Goal: Communication & Community: Share content

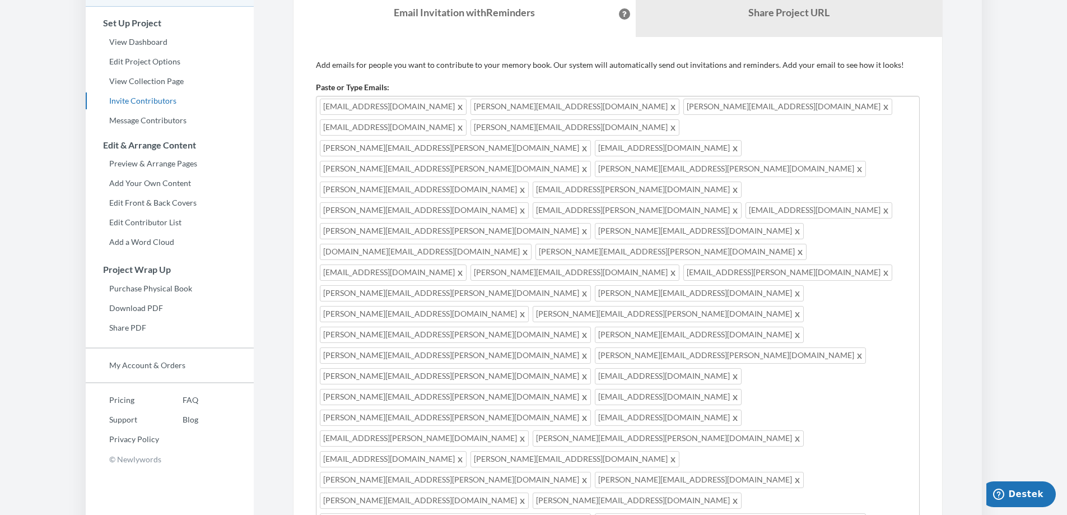
click at [729, 29] on link "Share Project URL" at bounding box center [789, 13] width 306 height 48
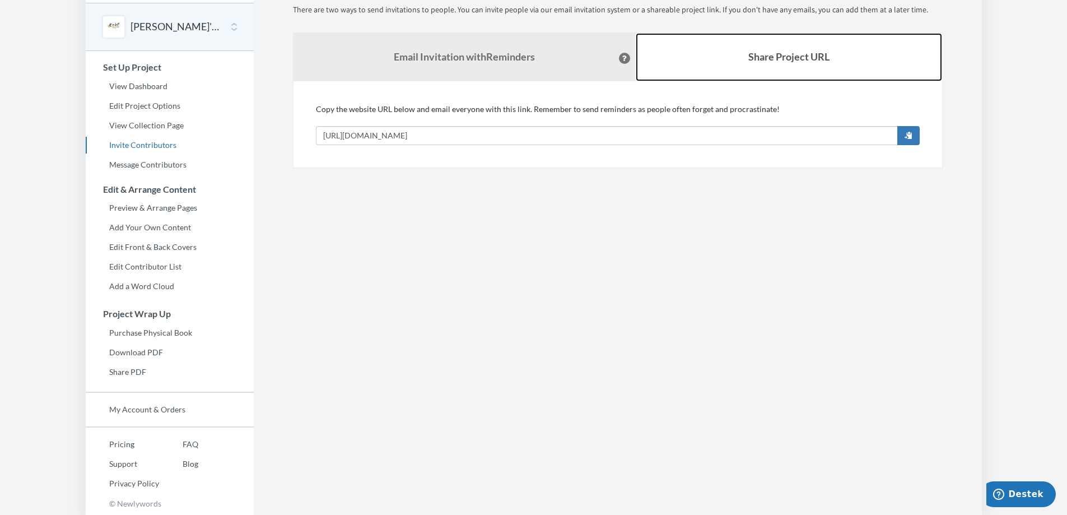
scroll to position [42, 0]
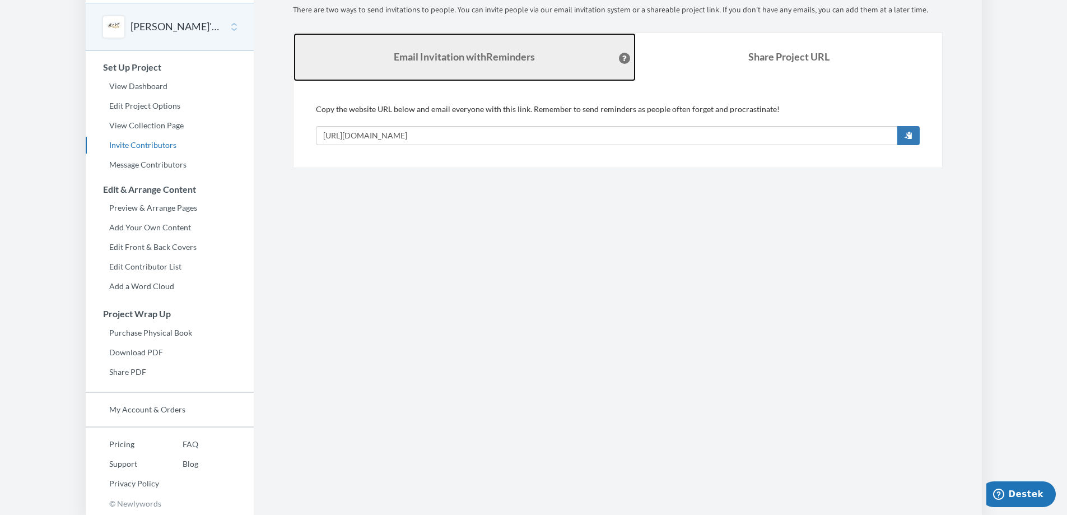
click at [492, 63] on link "Email Invitation with Reminders" at bounding box center [465, 57] width 342 height 48
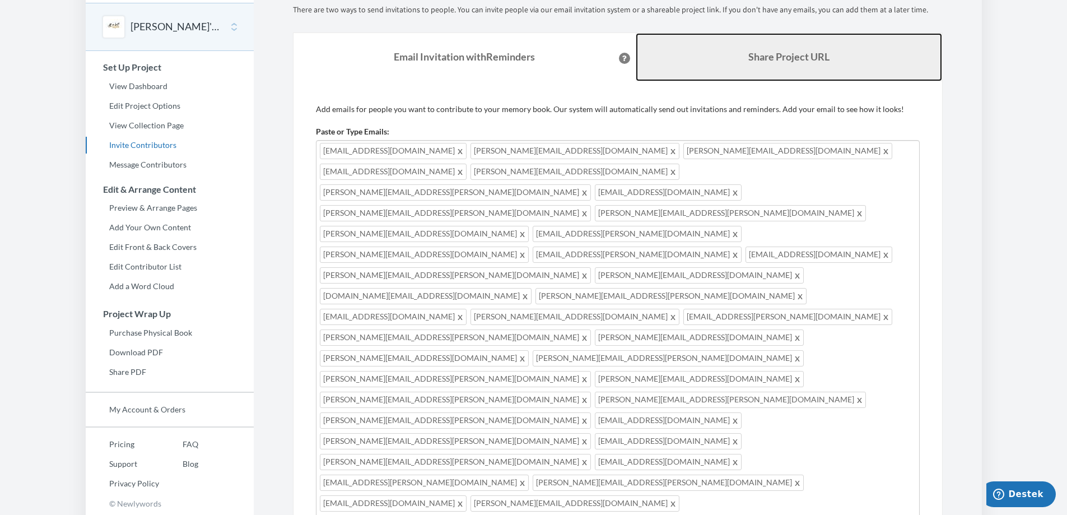
click at [725, 62] on link "Share Project URL" at bounding box center [789, 57] width 306 height 48
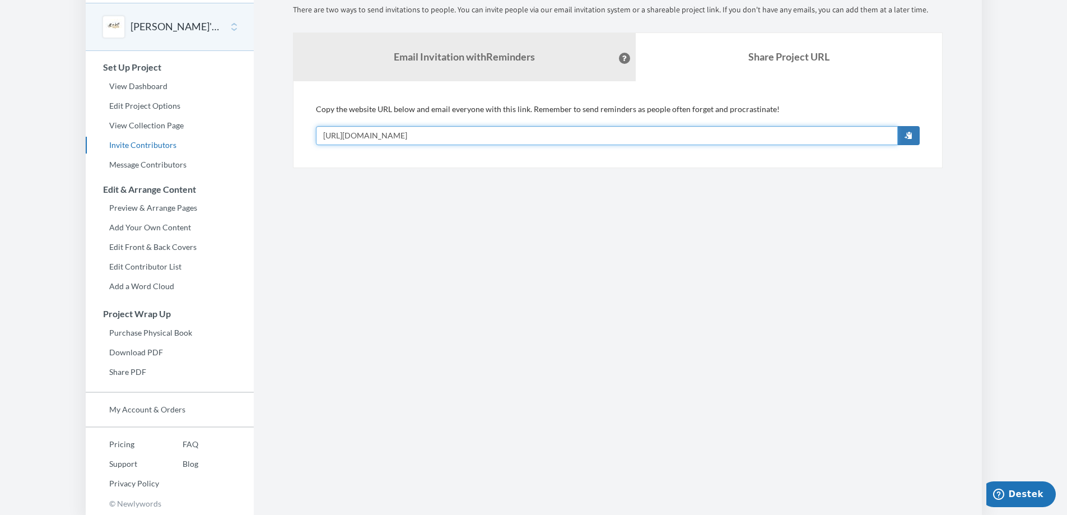
click at [516, 132] on input "https://www.newlywords.com/andy-s-farewell-3" at bounding box center [607, 135] width 582 height 19
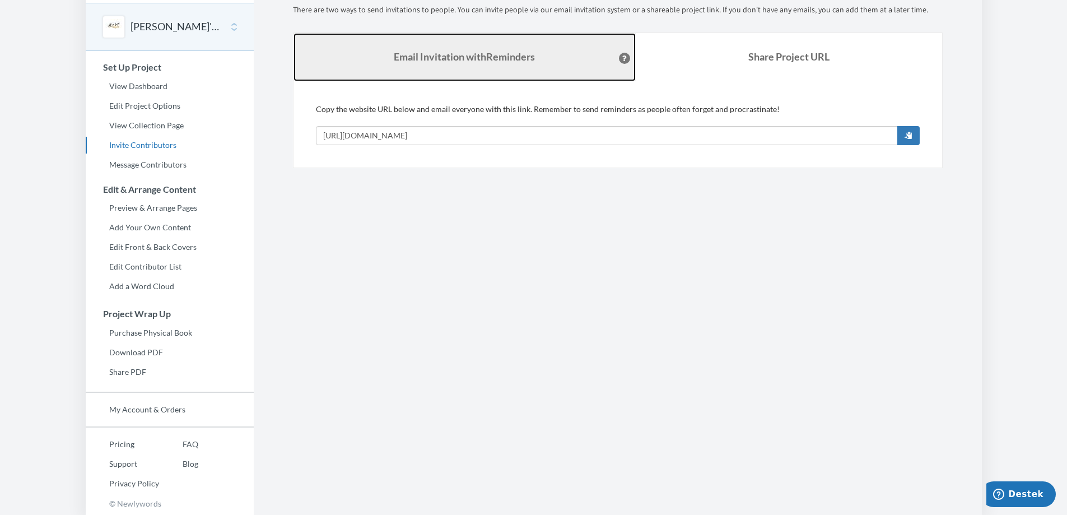
click at [438, 64] on link "Email Invitation with Reminders" at bounding box center [465, 57] width 342 height 48
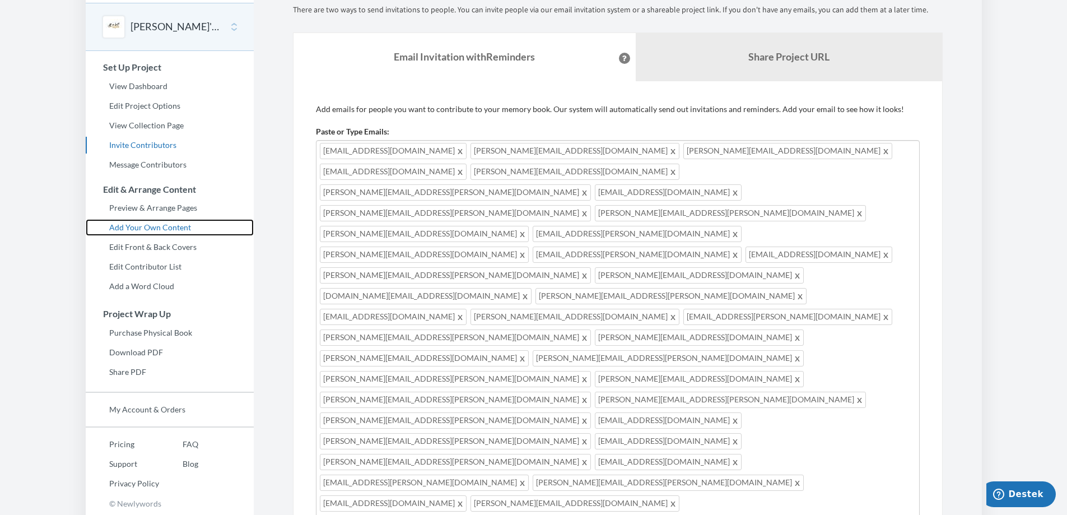
click at [160, 222] on link "Add Your Own Content" at bounding box center [170, 227] width 168 height 17
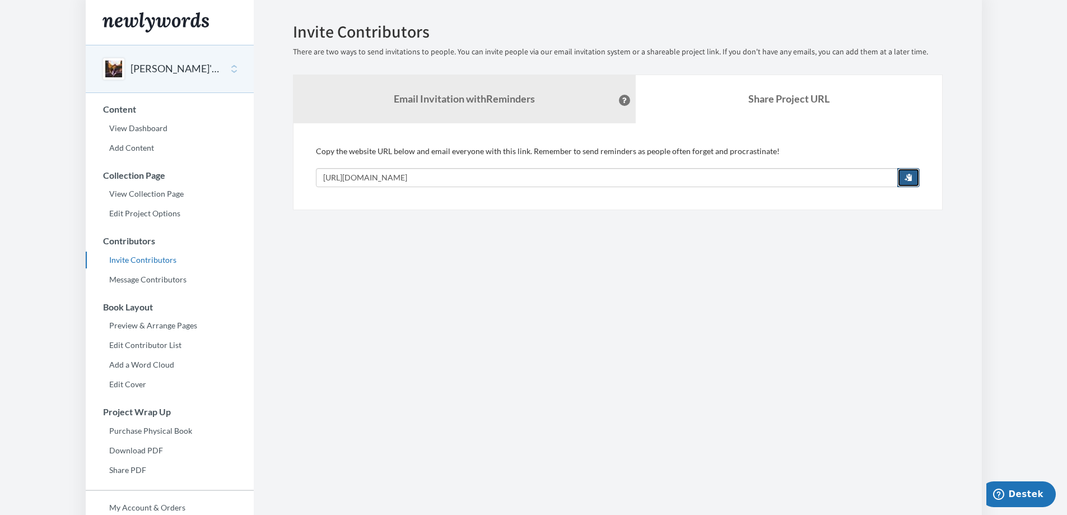
click at [911, 171] on button "button" at bounding box center [908, 177] width 22 height 19
click at [151, 193] on link "View Collection Page" at bounding box center [170, 193] width 168 height 17
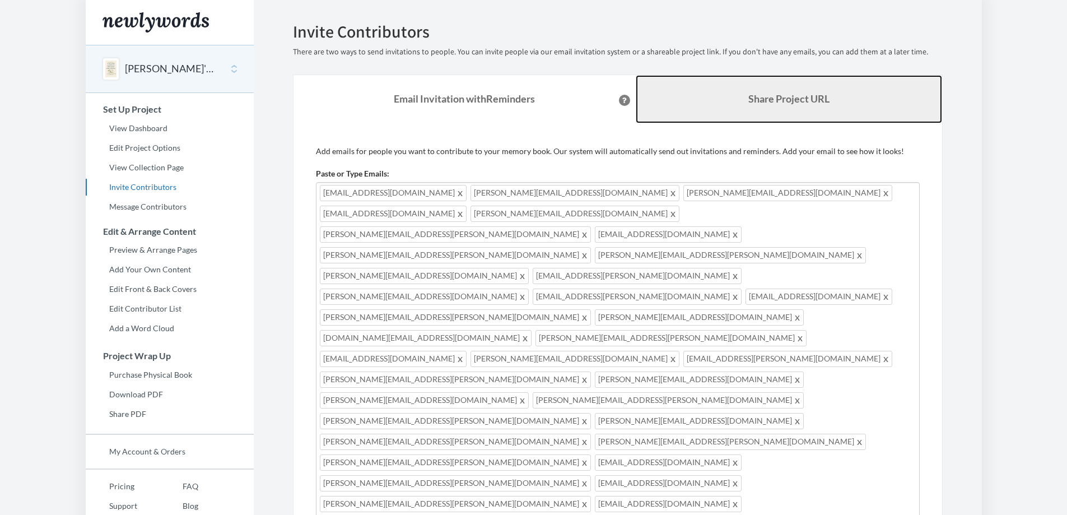
click at [836, 97] on link "Share Project URL" at bounding box center [789, 99] width 306 height 48
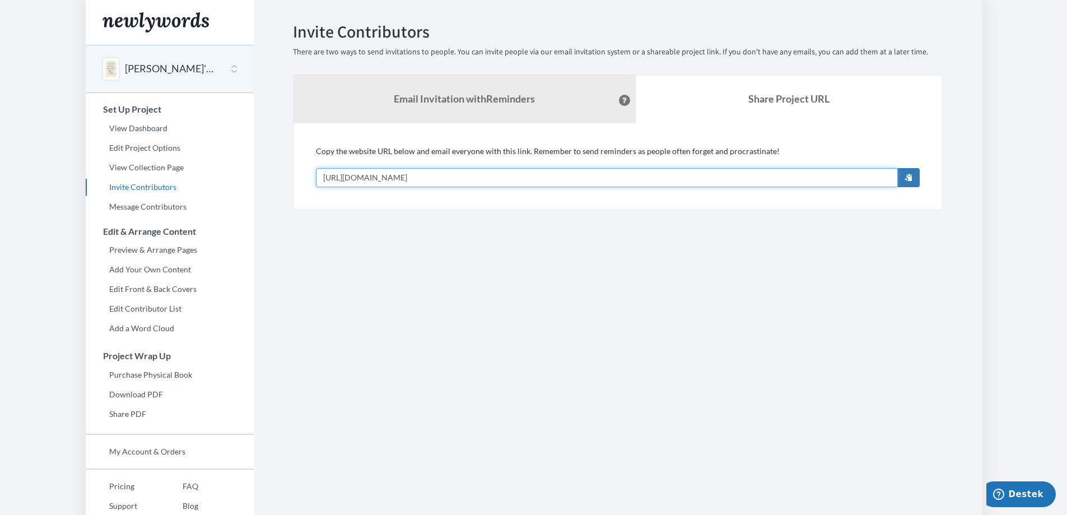
click at [488, 177] on input "[URL][DOMAIN_NAME]" at bounding box center [607, 177] width 582 height 19
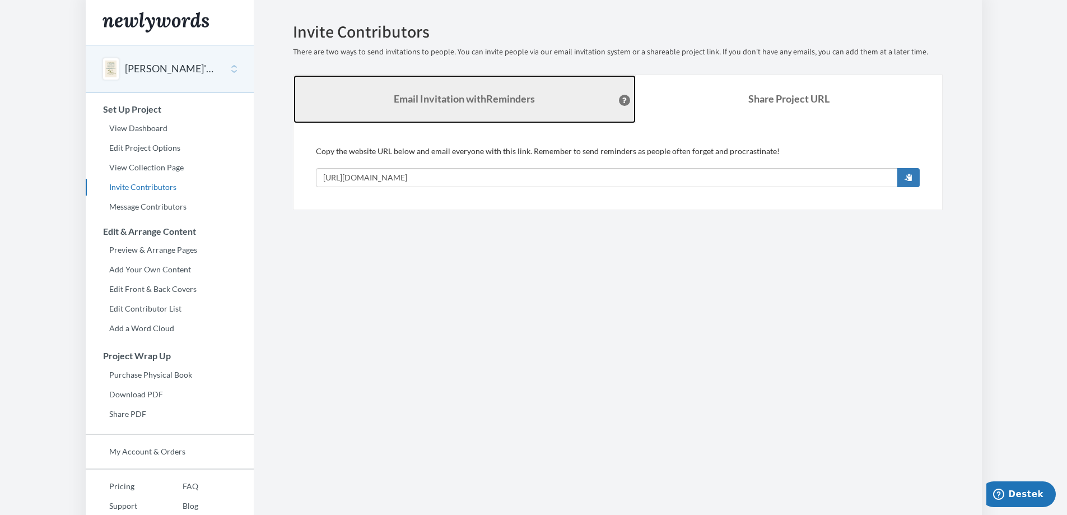
click at [465, 94] on strong "Email Invitation with Reminders" at bounding box center [464, 98] width 141 height 12
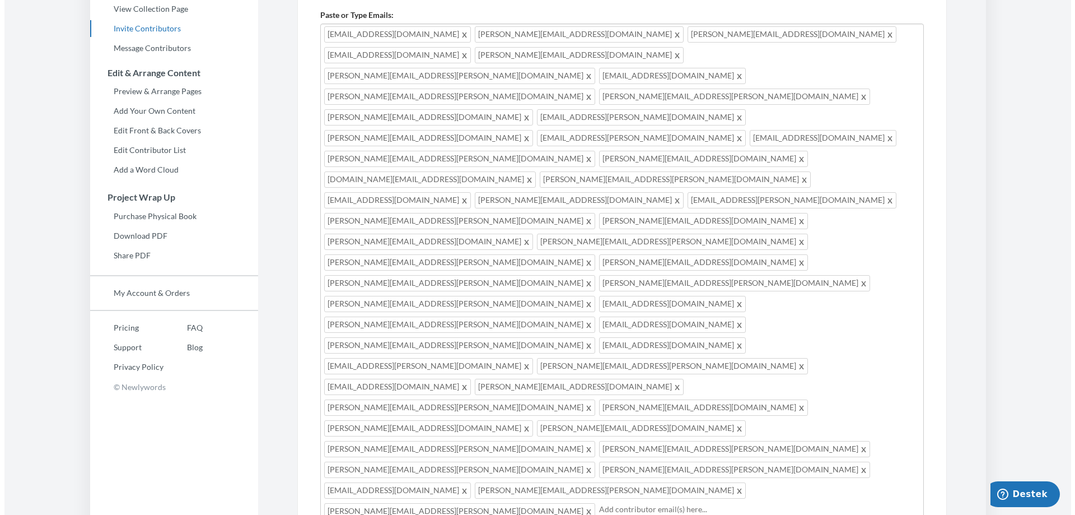
scroll to position [183, 0]
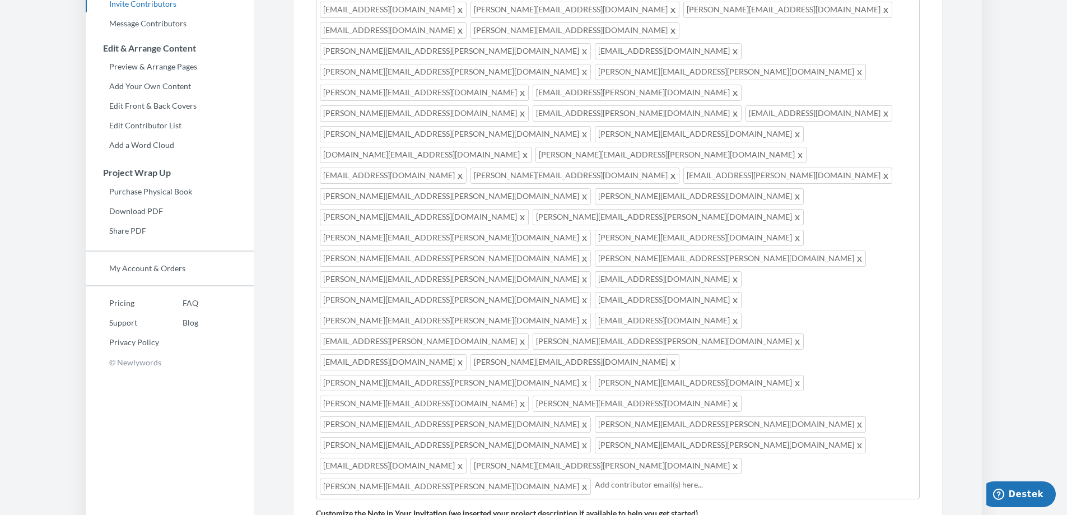
drag, startPoint x: 450, startPoint y: 303, endPoint x: 905, endPoint y: 300, distance: 454.3
paste textarea "Memory Book for [PERSON_NAME]'s retirement. [PERSON_NAME] will appreciate to se…"
type textarea "Hi Everyone! We are making a group Memory Book for [PERSON_NAME]'s retirement. …"
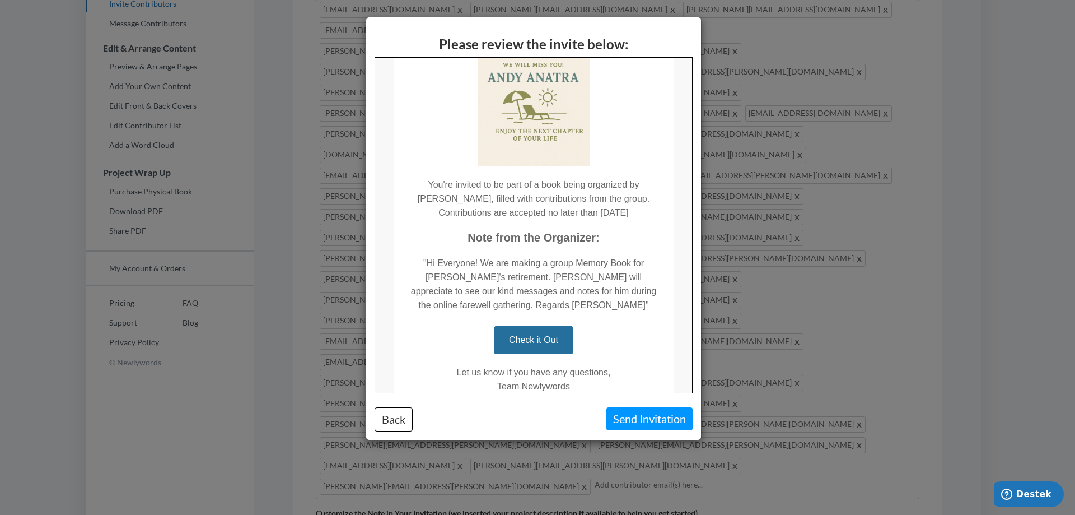
scroll to position [128, 0]
drag, startPoint x: 688, startPoint y: 241, endPoint x: 1074, endPoint y: 374, distance: 408.1
click at [399, 418] on button "Back" at bounding box center [394, 419] width 38 height 24
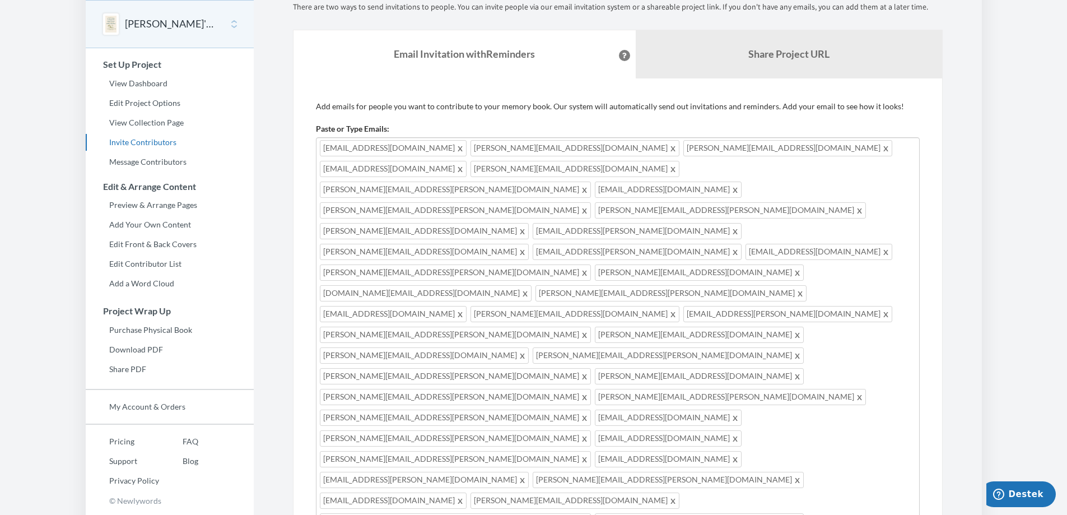
scroll to position [0, 0]
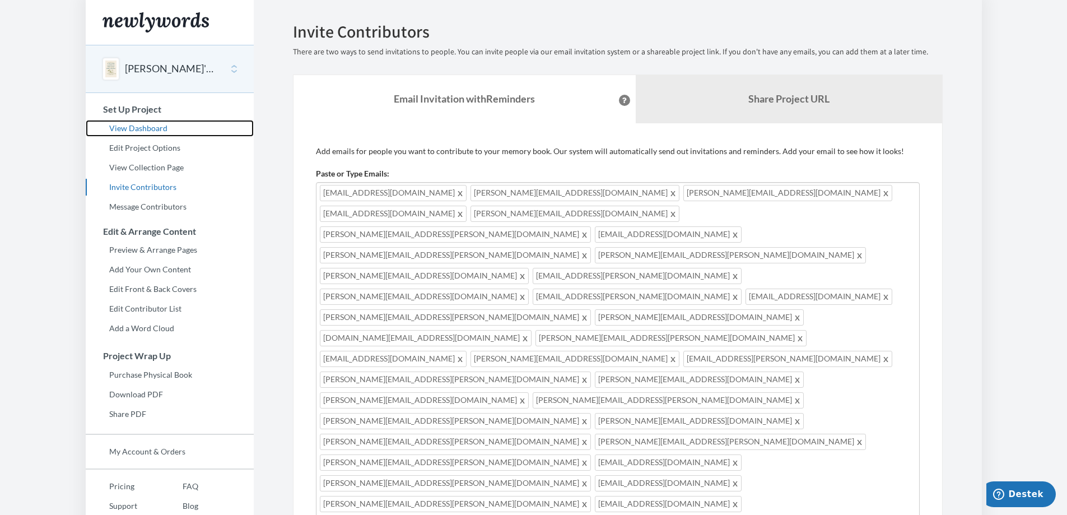
click at [145, 125] on link "View Dashboard" at bounding box center [170, 128] width 168 height 17
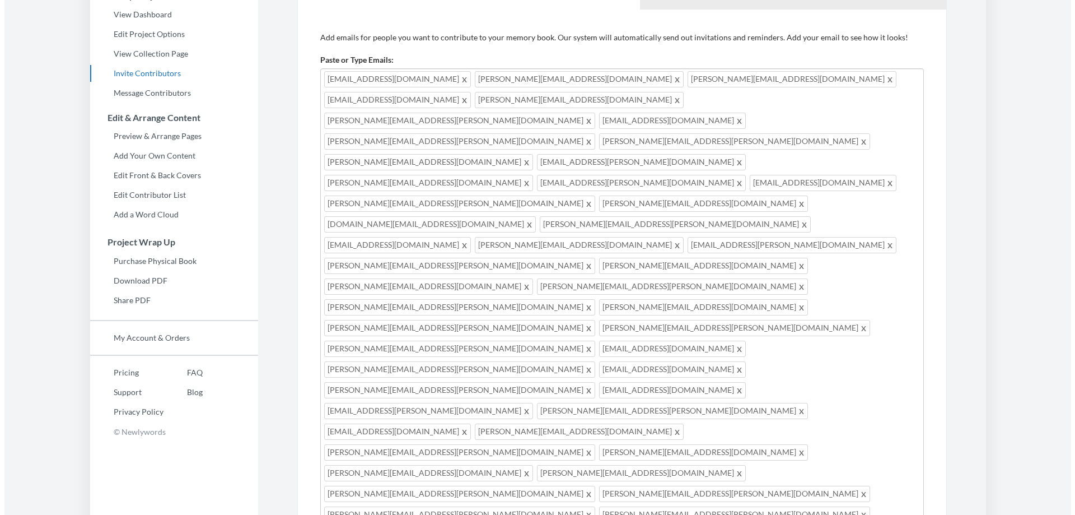
scroll to position [183, 0]
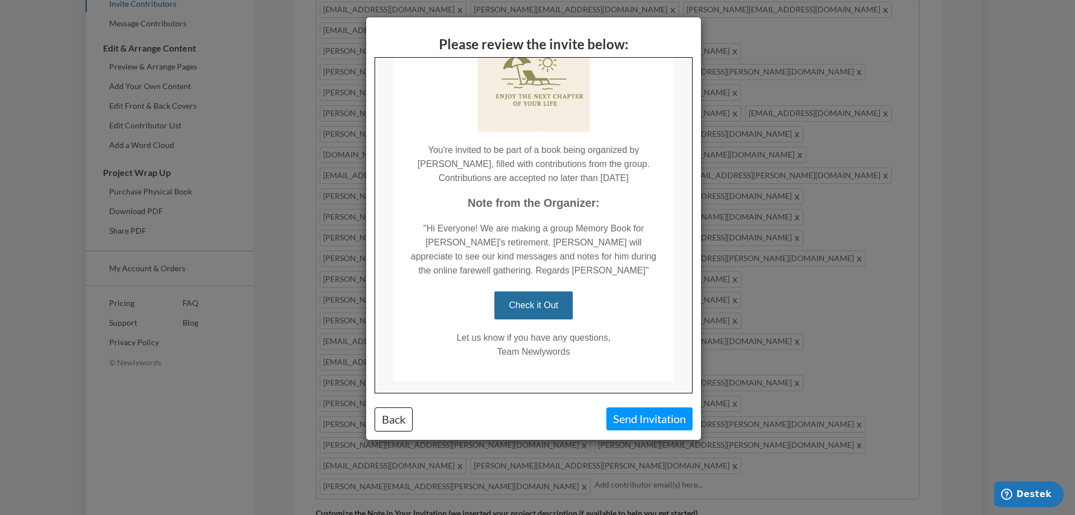
scroll to position [173, 0]
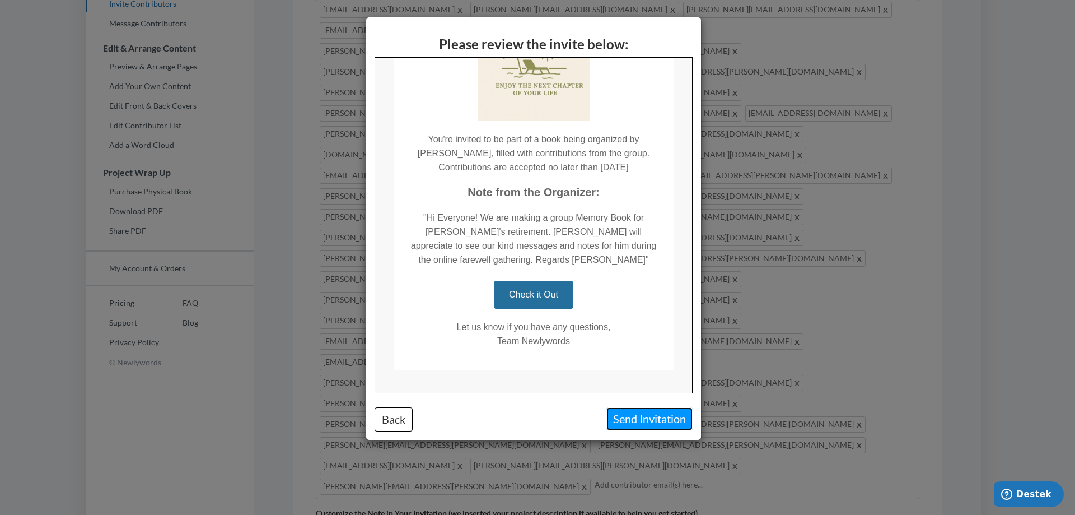
click at [646, 415] on button "Send Invitation" at bounding box center [650, 418] width 86 height 23
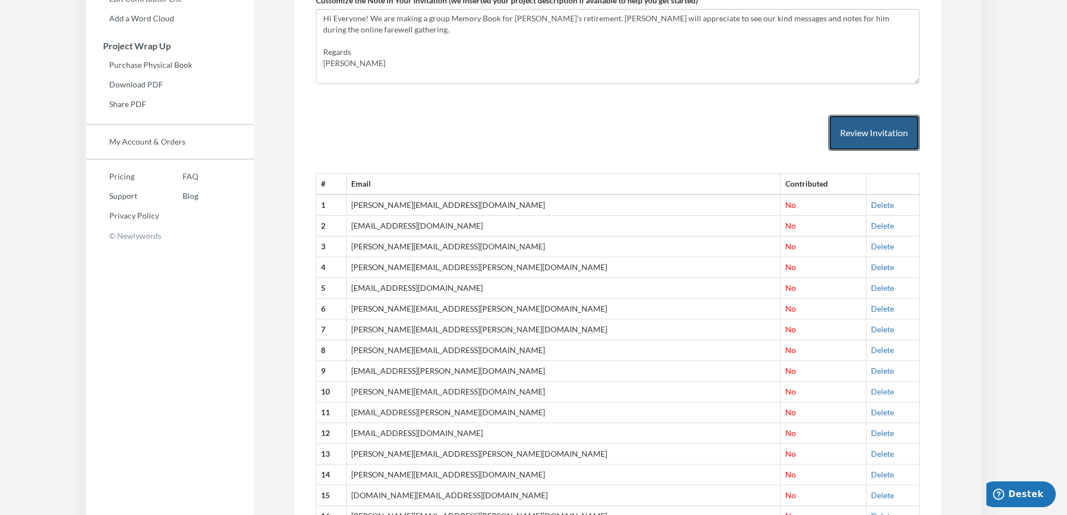
scroll to position [0, 0]
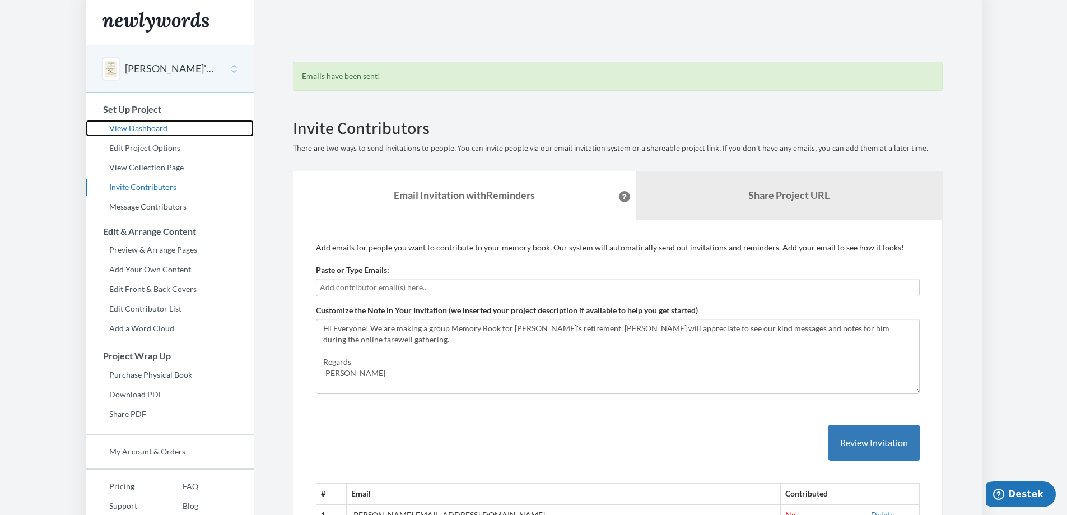
click at [178, 132] on link "View Dashboard" at bounding box center [170, 128] width 168 height 17
